Goal: Navigation & Orientation: Understand site structure

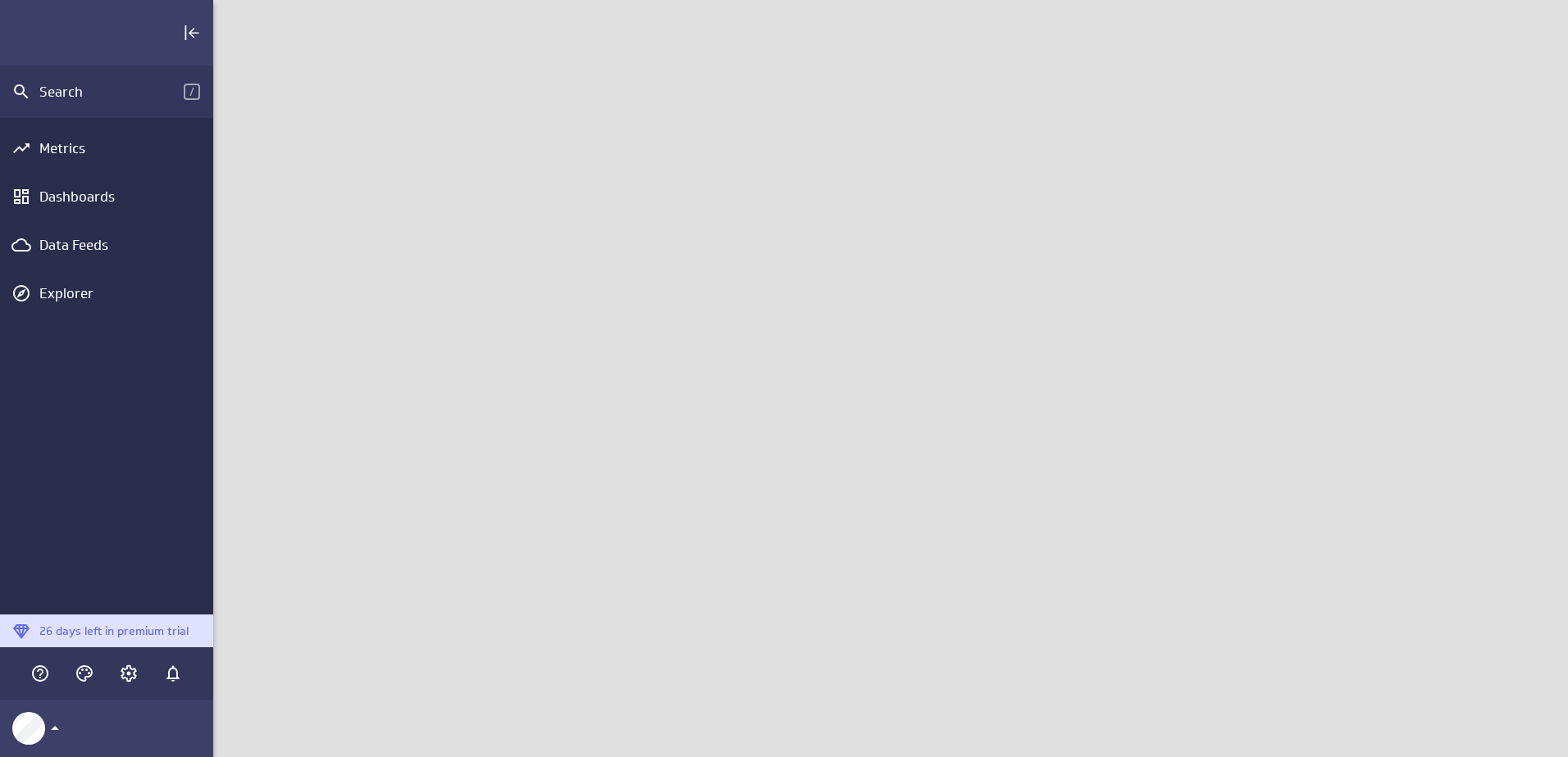
scroll to position [783, 1380]
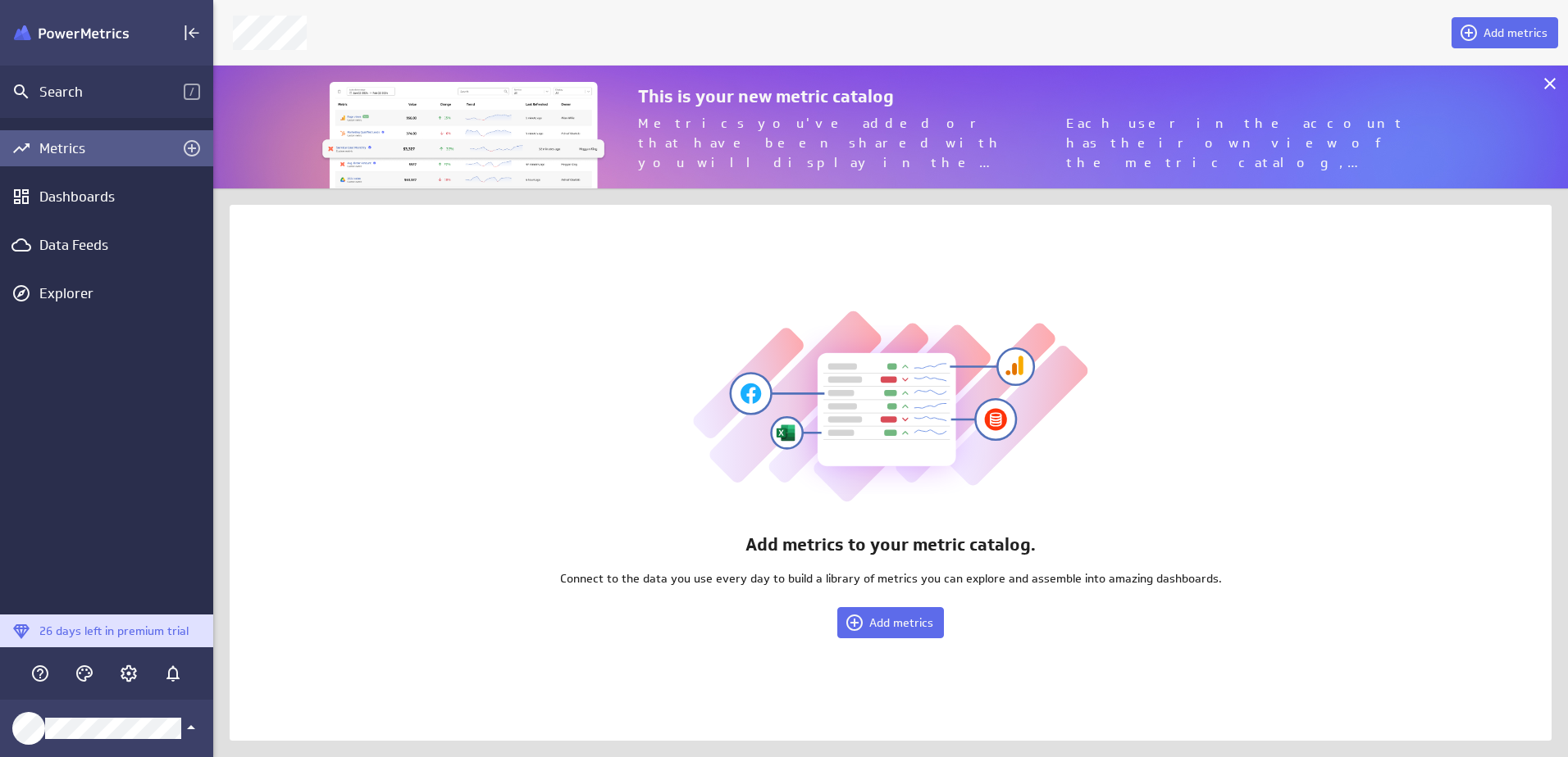
scroll to position [783, 1380]
click at [1550, 81] on icon at bounding box center [1549, 84] width 20 height 20
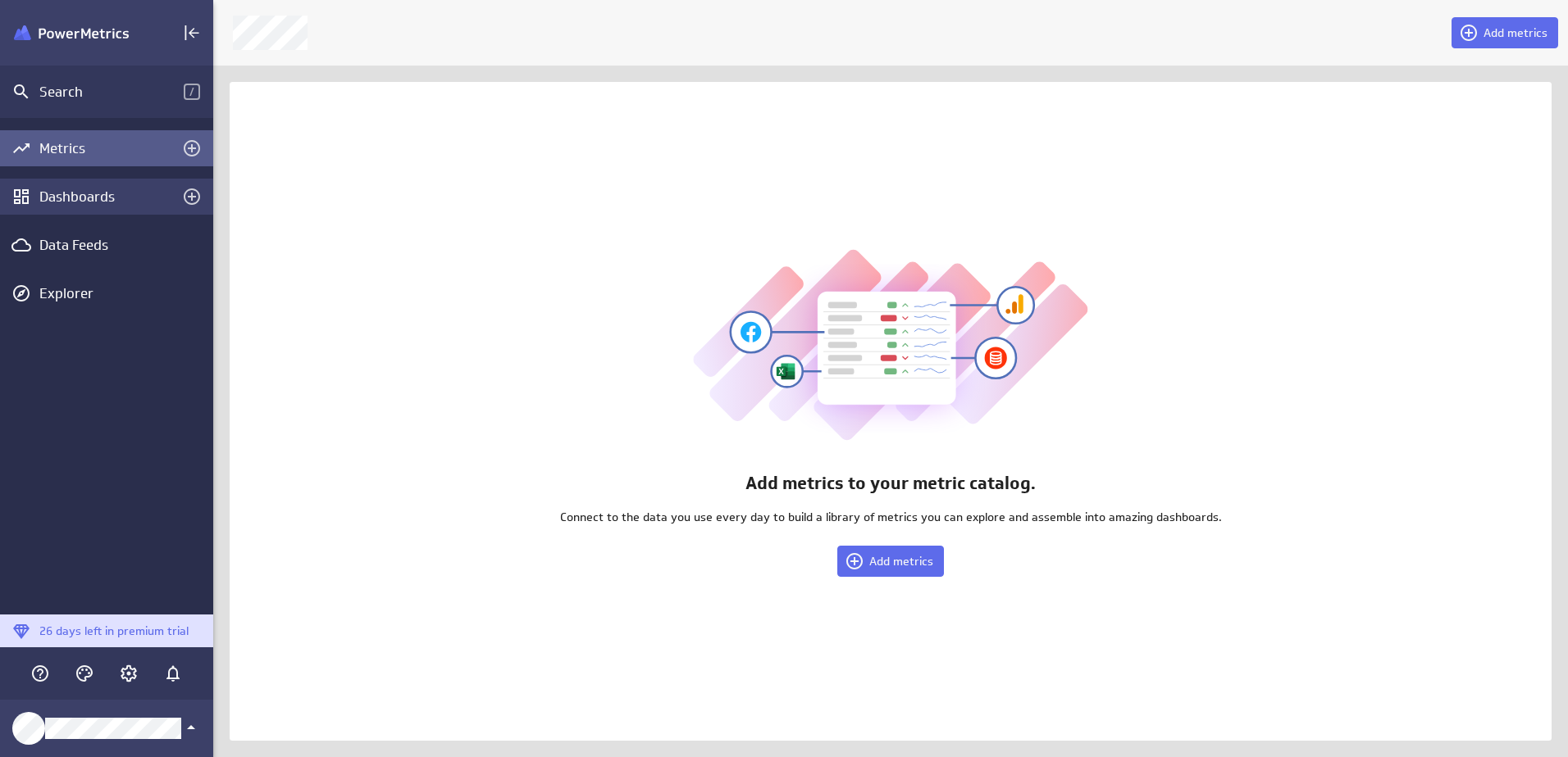
click at [55, 197] on div "Dashboards" at bounding box center [106, 197] width 134 height 18
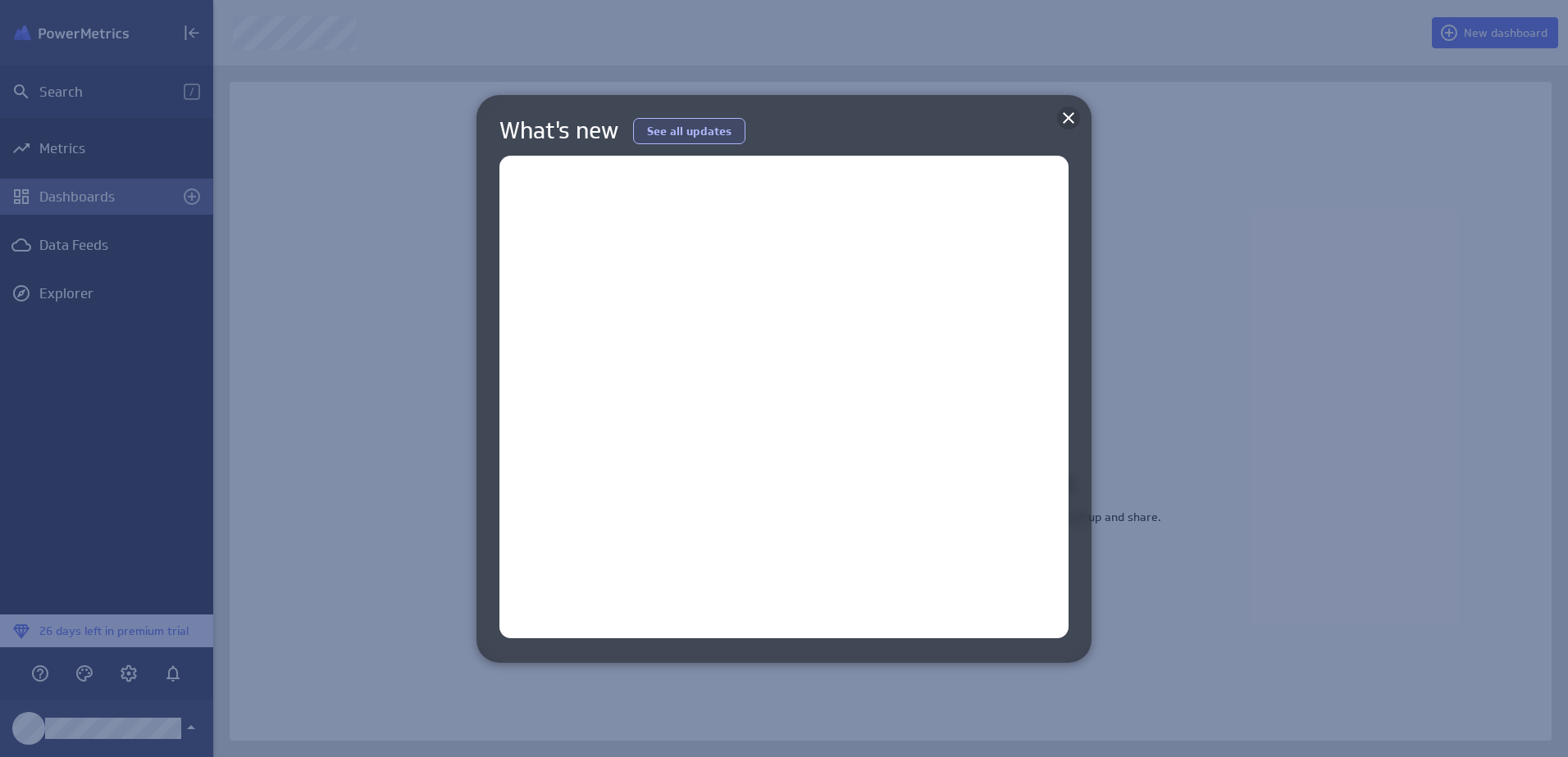
click at [1071, 117] on icon at bounding box center [1068, 118] width 20 height 20
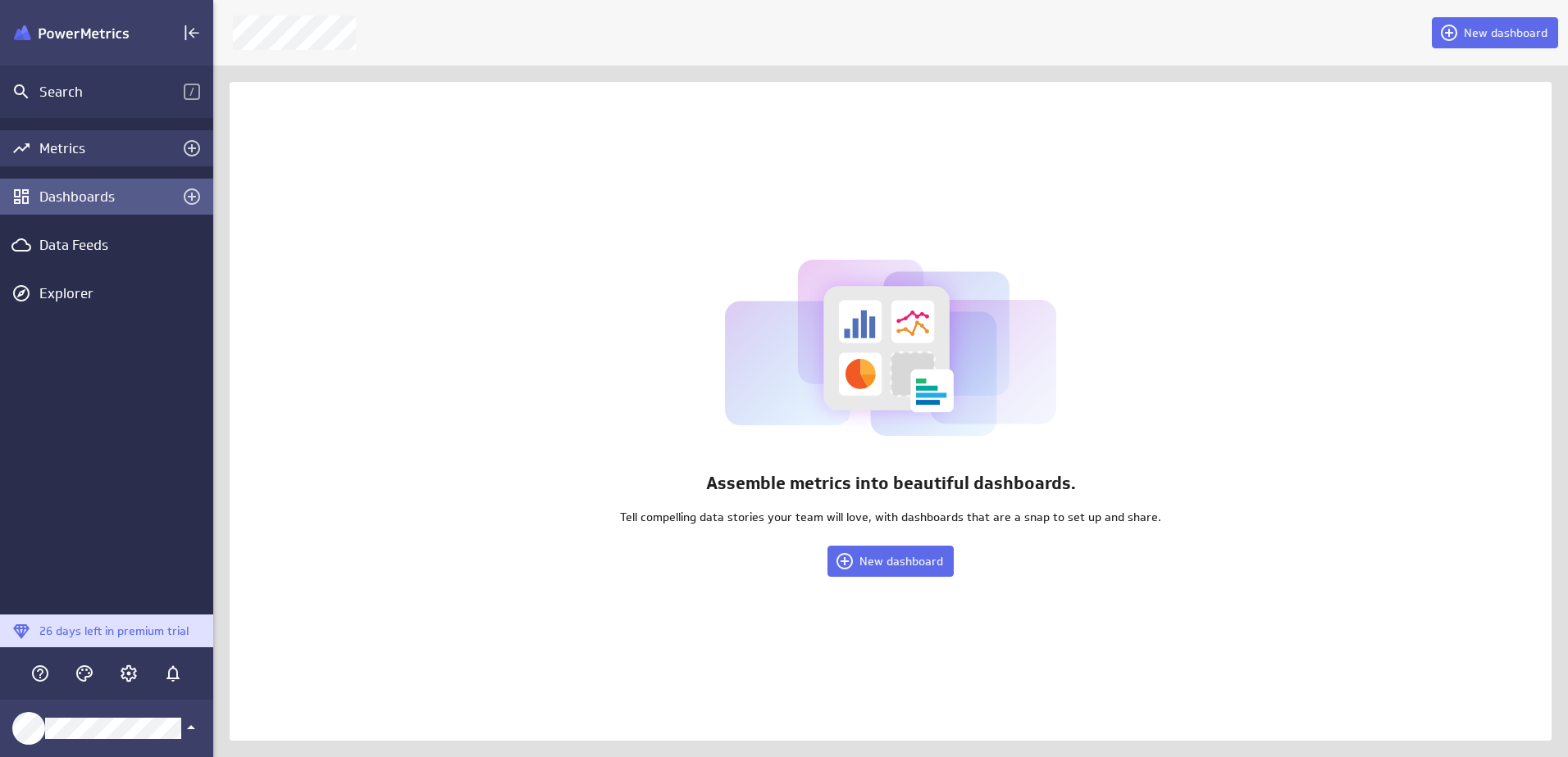
click at [87, 146] on div "Metrics" at bounding box center [106, 149] width 134 height 18
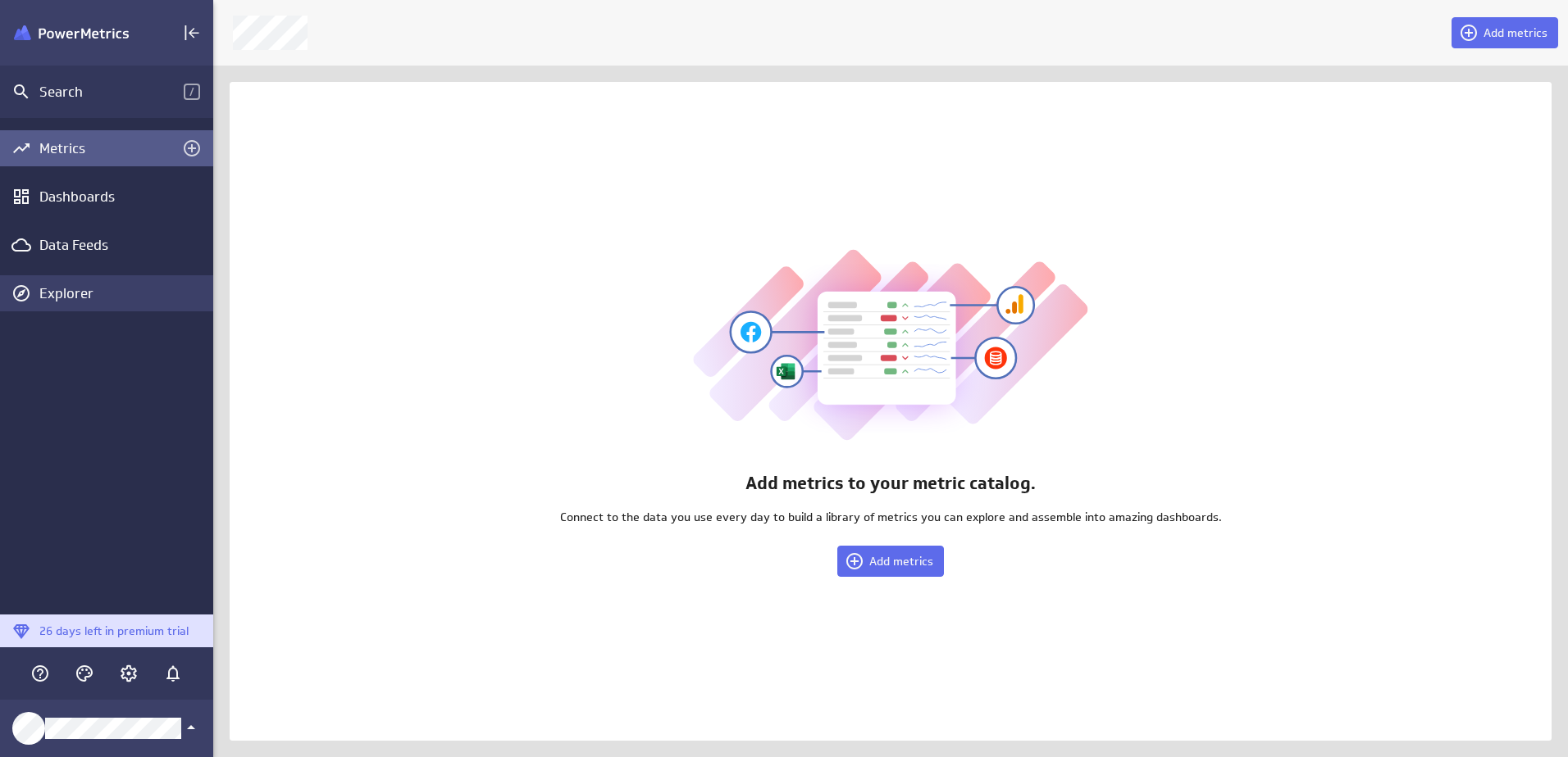
click at [58, 294] on div "Explorer" at bounding box center [124, 294] width 170 height 18
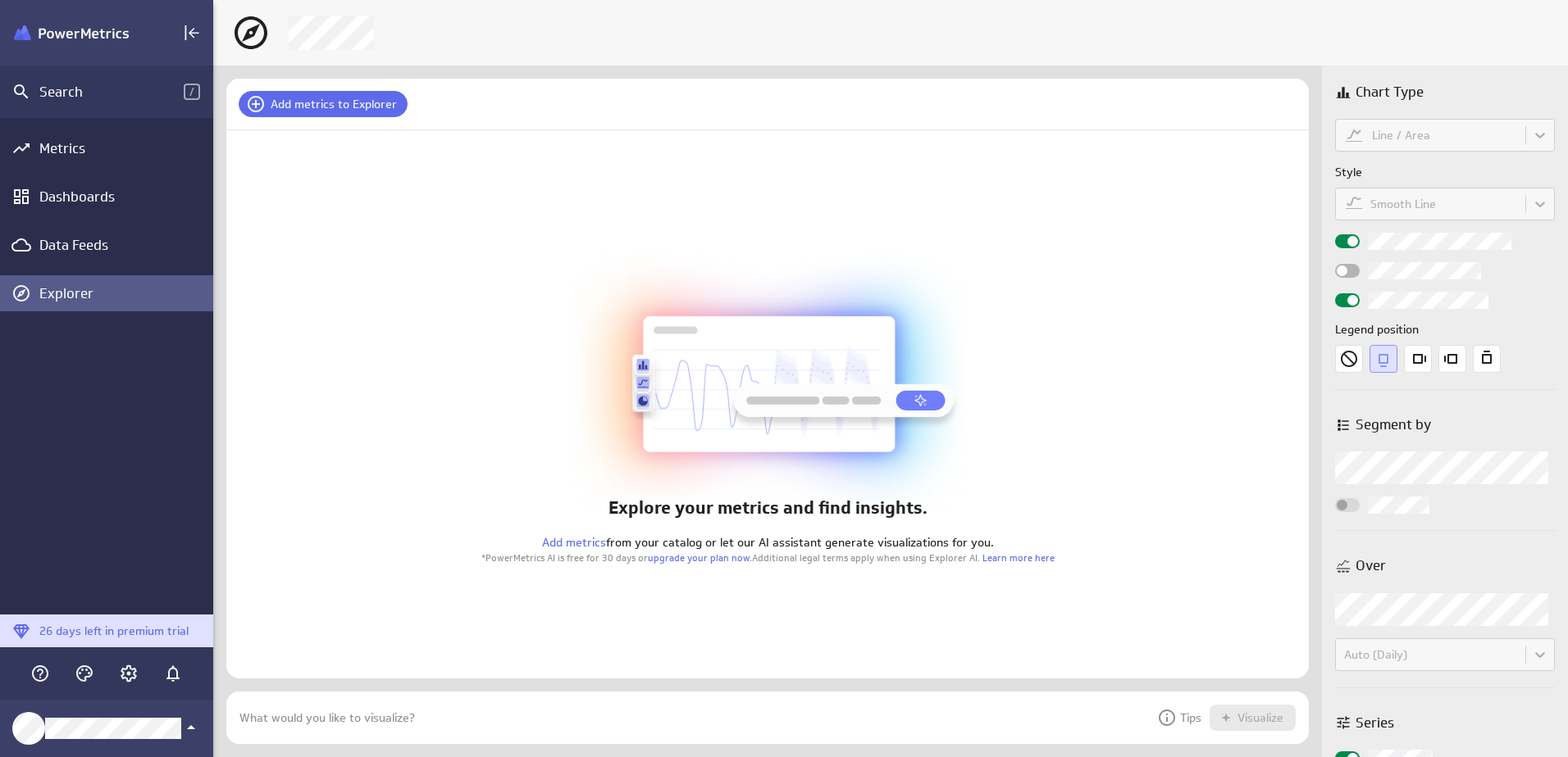
scroll to position [78, 1108]
click at [57, 200] on div "Dashboards" at bounding box center [106, 197] width 134 height 18
